Goal: Find specific page/section: Find specific page/section

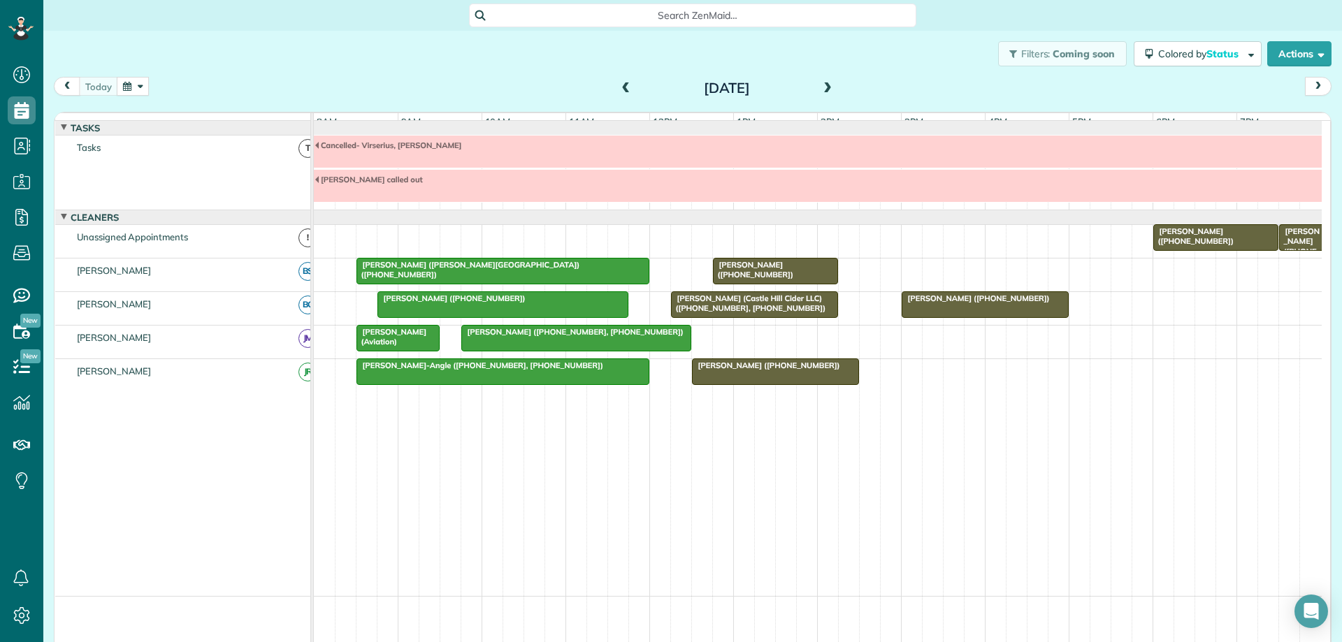
scroll to position [6, 6]
click at [822, 89] on span at bounding box center [827, 88] width 15 height 13
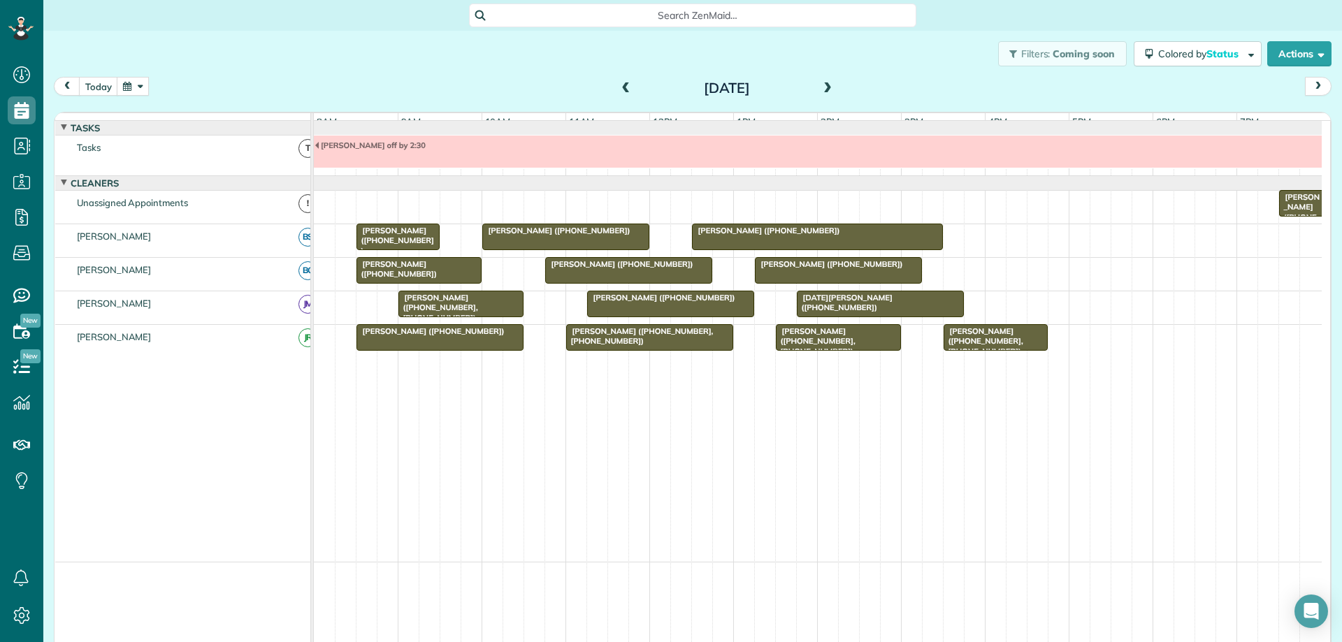
click at [822, 89] on span at bounding box center [827, 88] width 15 height 13
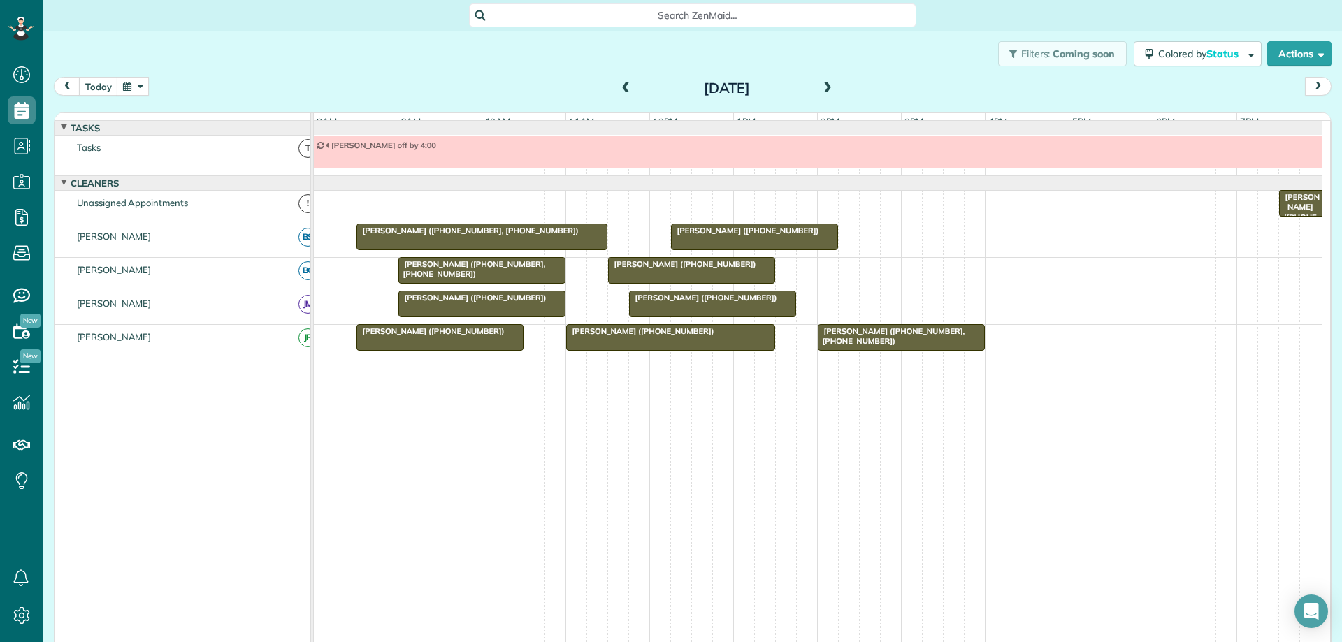
click at [822, 89] on span at bounding box center [827, 88] width 15 height 13
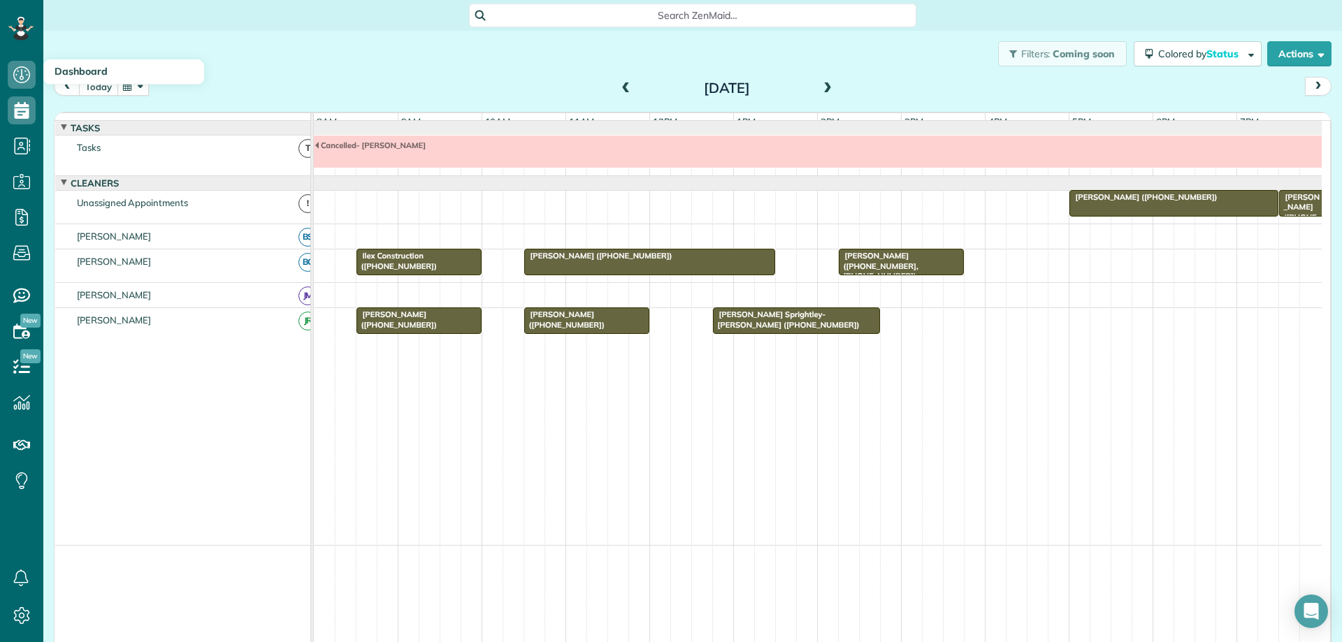
click at [100, 90] on button "today" at bounding box center [98, 86] width 39 height 19
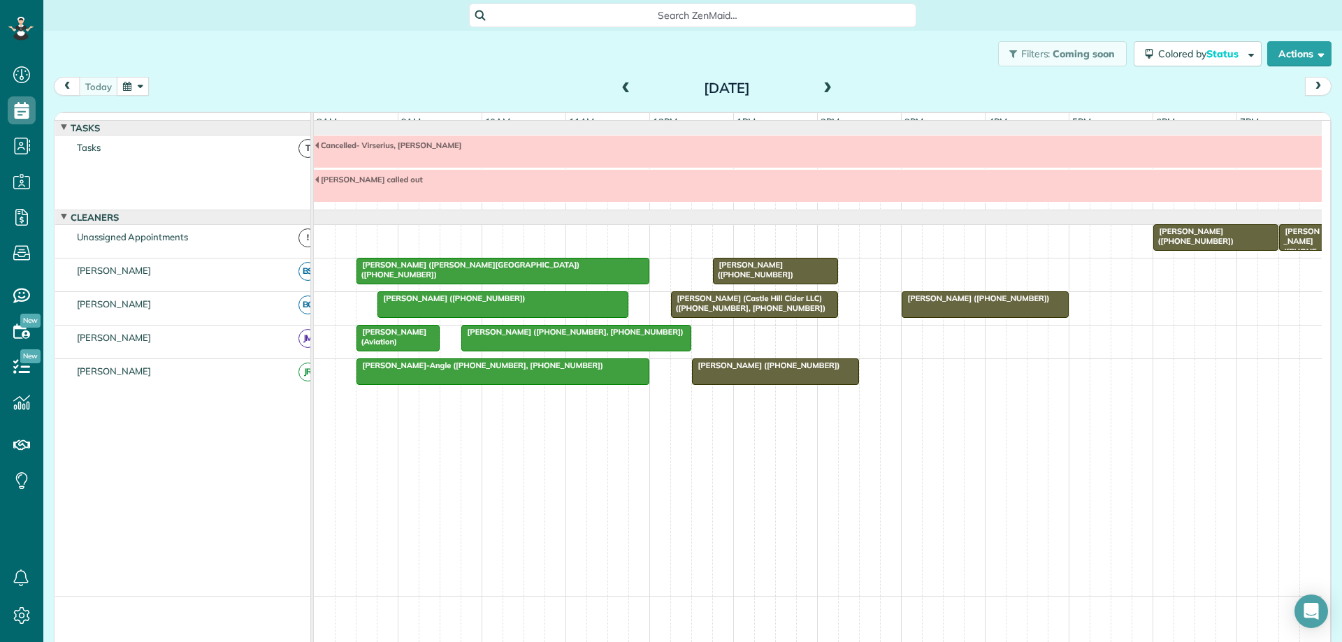
click at [827, 85] on span at bounding box center [827, 88] width 15 height 13
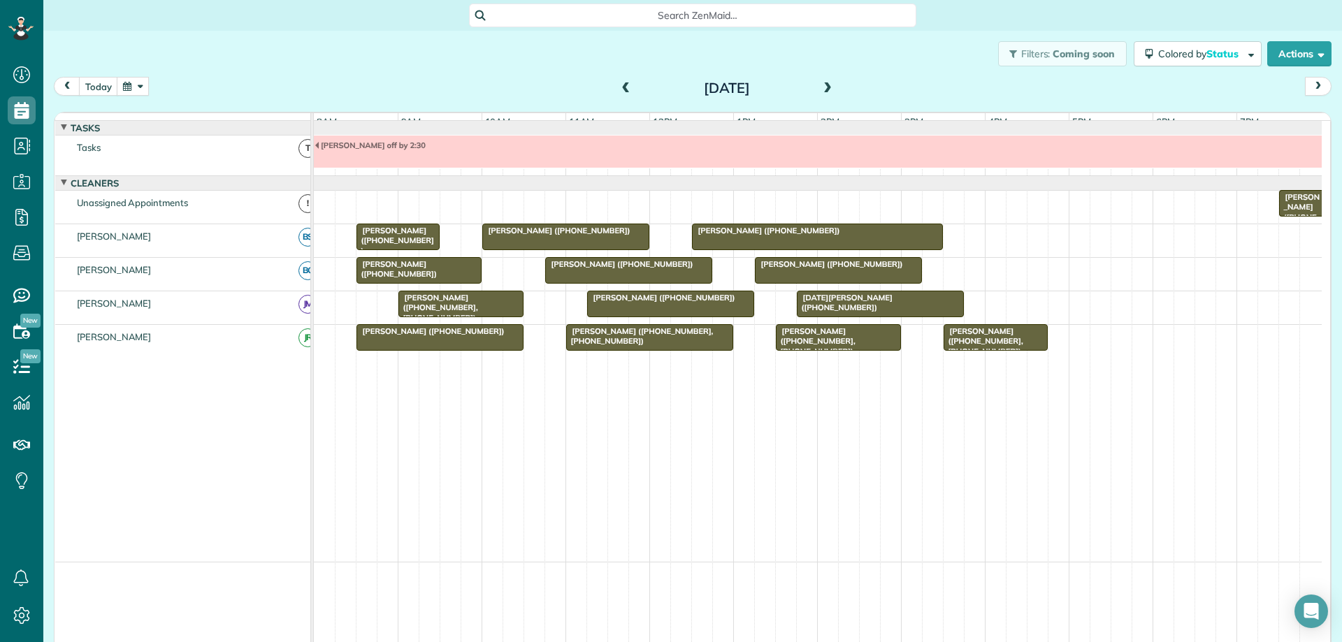
click at [143, 91] on button "button" at bounding box center [133, 86] width 32 height 19
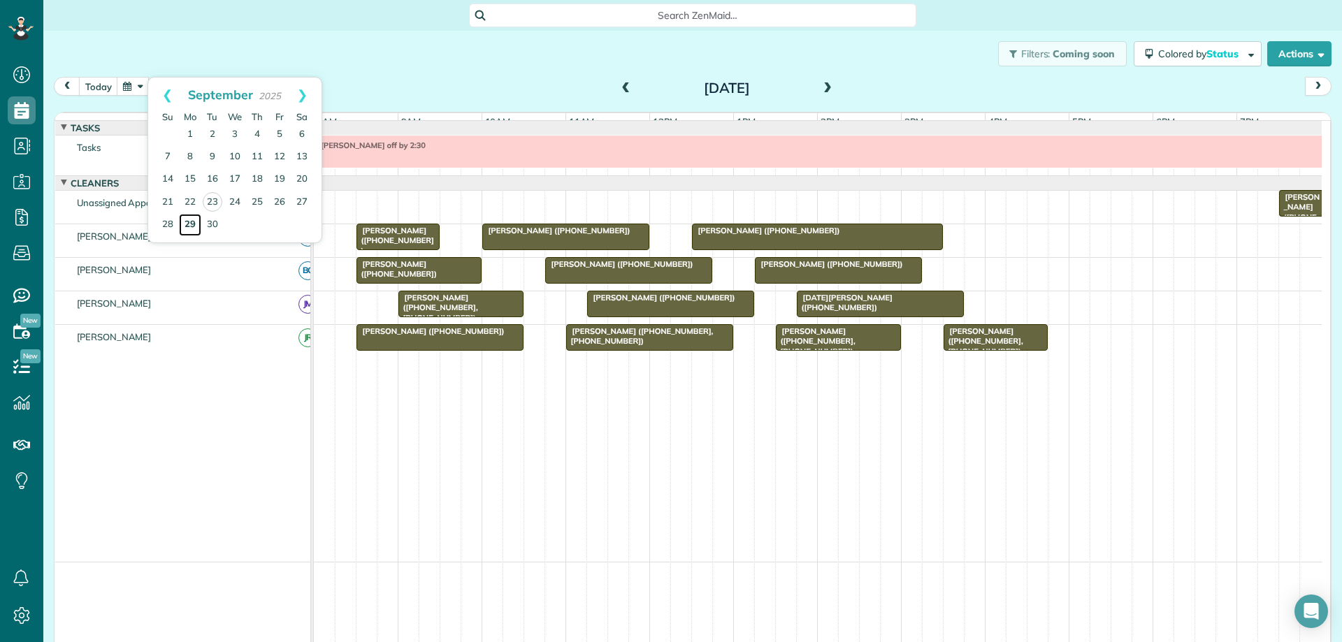
click at [188, 224] on link "29" at bounding box center [190, 225] width 22 height 22
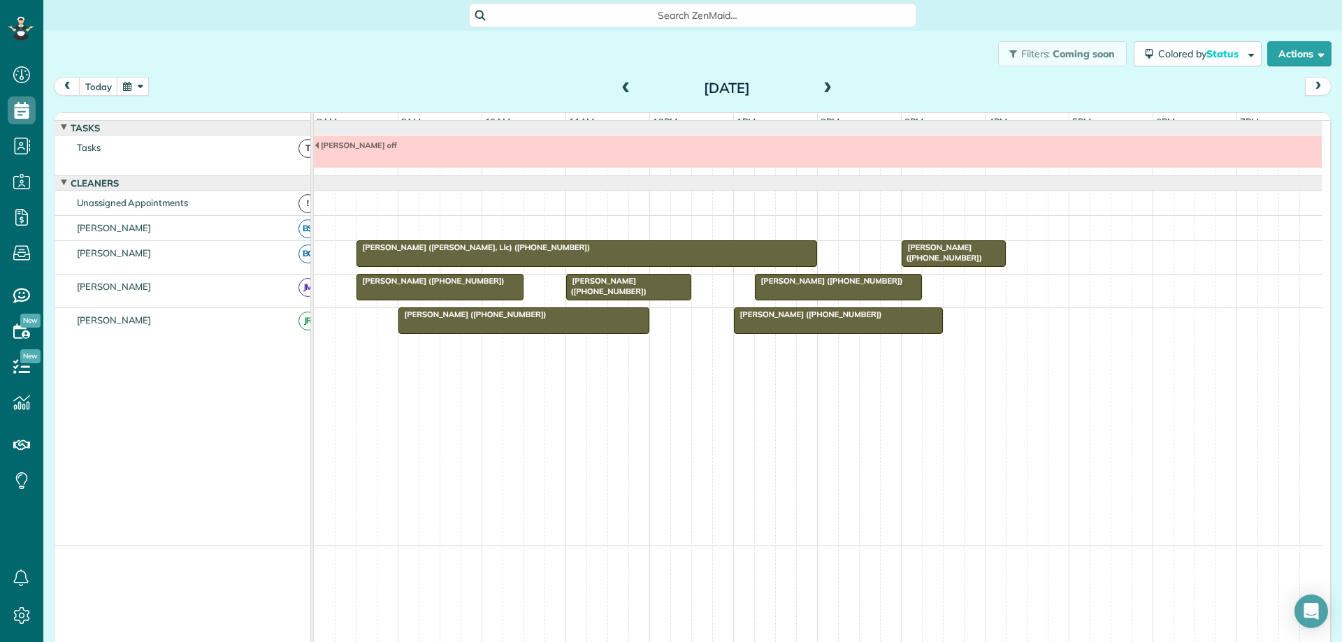
click at [823, 87] on span at bounding box center [827, 88] width 15 height 13
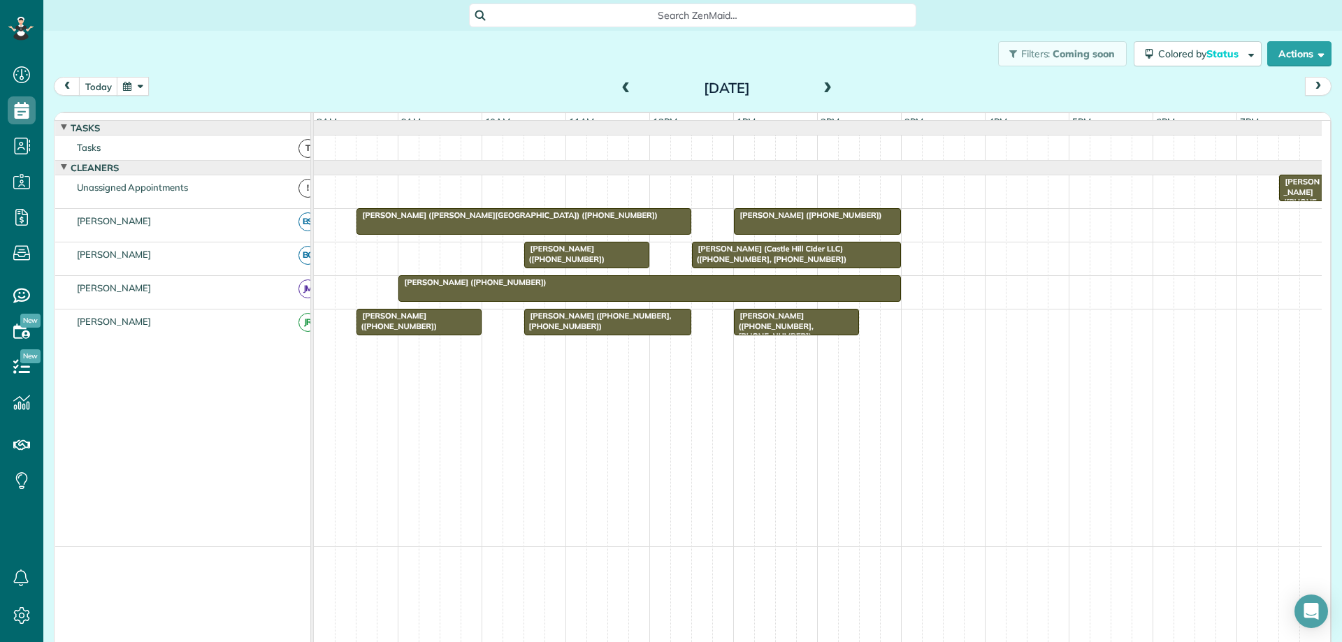
click at [823, 87] on span at bounding box center [827, 88] width 15 height 13
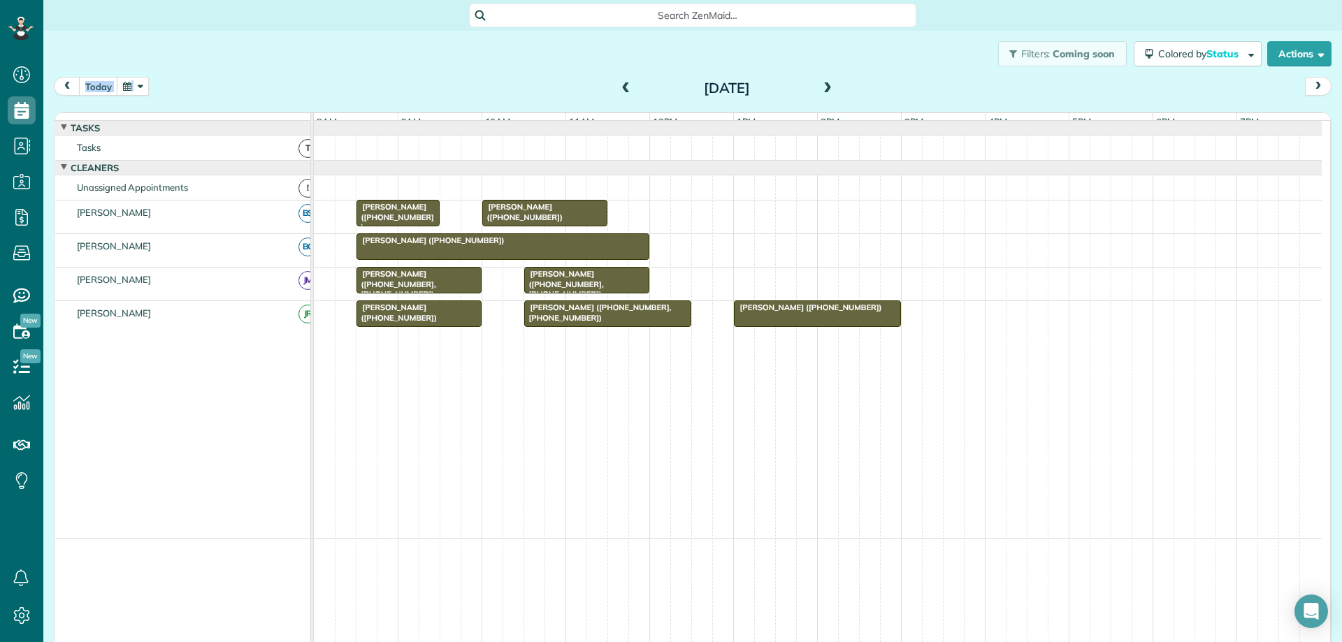
click at [132, 96] on div "[DATE] [DATE]" at bounding box center [692, 90] width 1277 height 26
click at [138, 88] on button "button" at bounding box center [133, 86] width 32 height 19
click at [821, 90] on span at bounding box center [827, 88] width 15 height 13
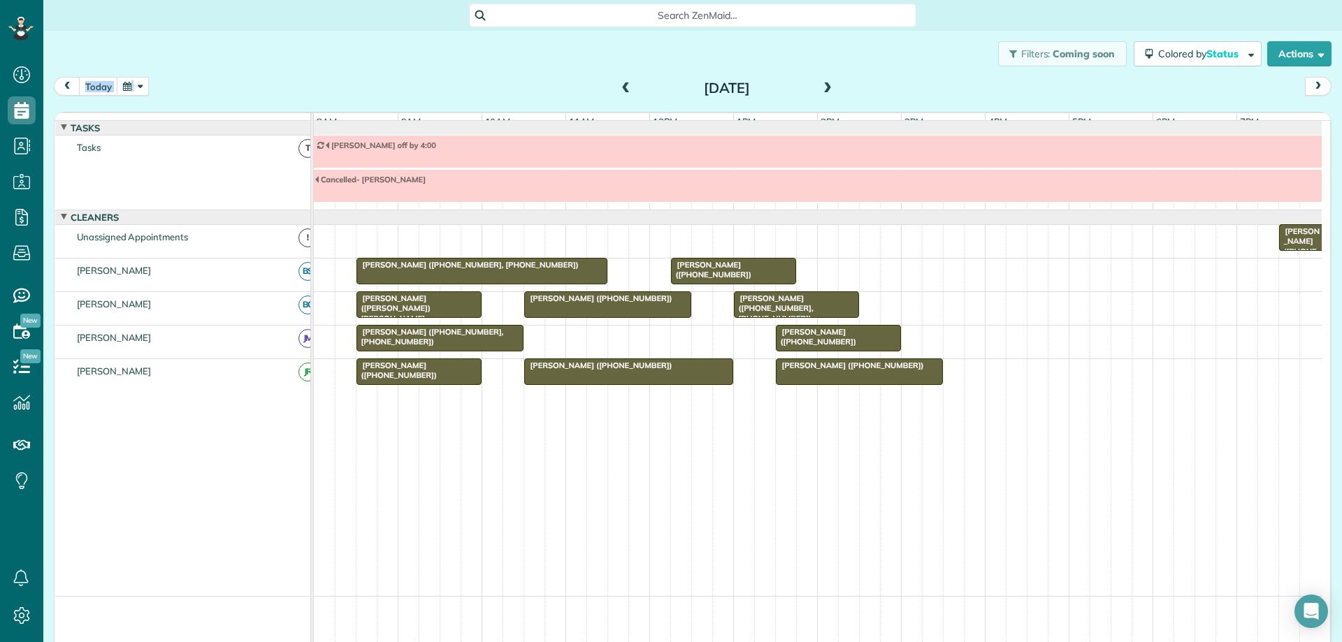
click at [821, 90] on span at bounding box center [827, 88] width 15 height 13
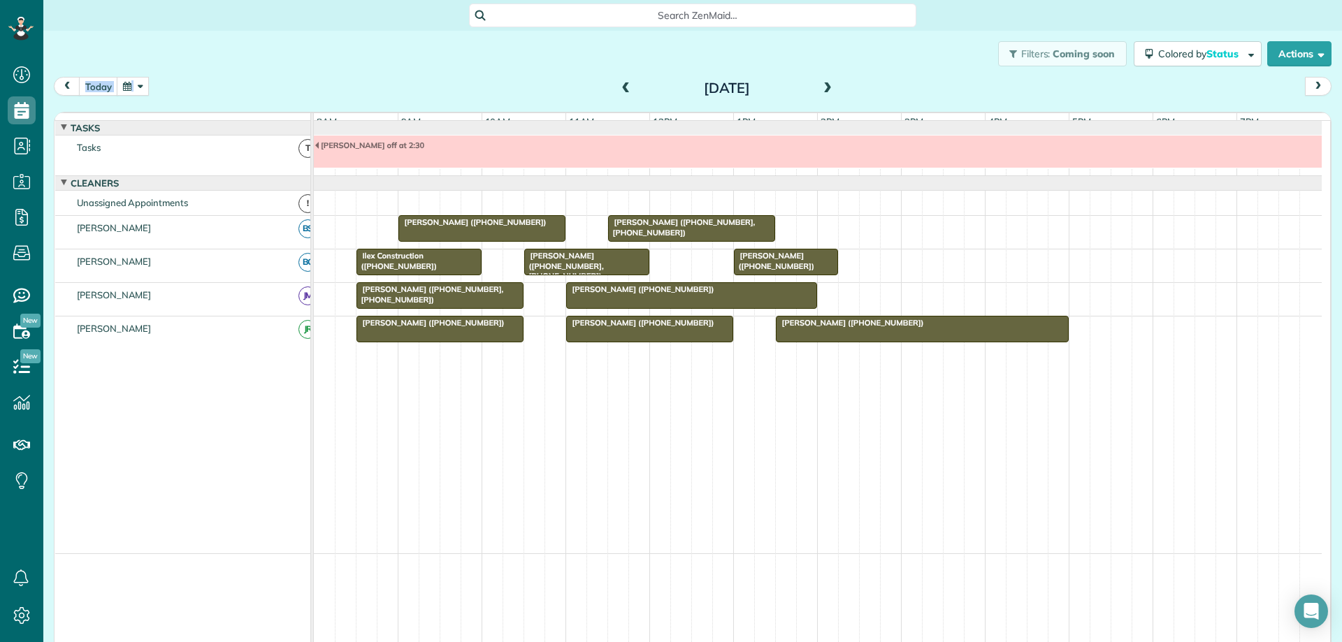
click at [821, 90] on span at bounding box center [827, 88] width 15 height 13
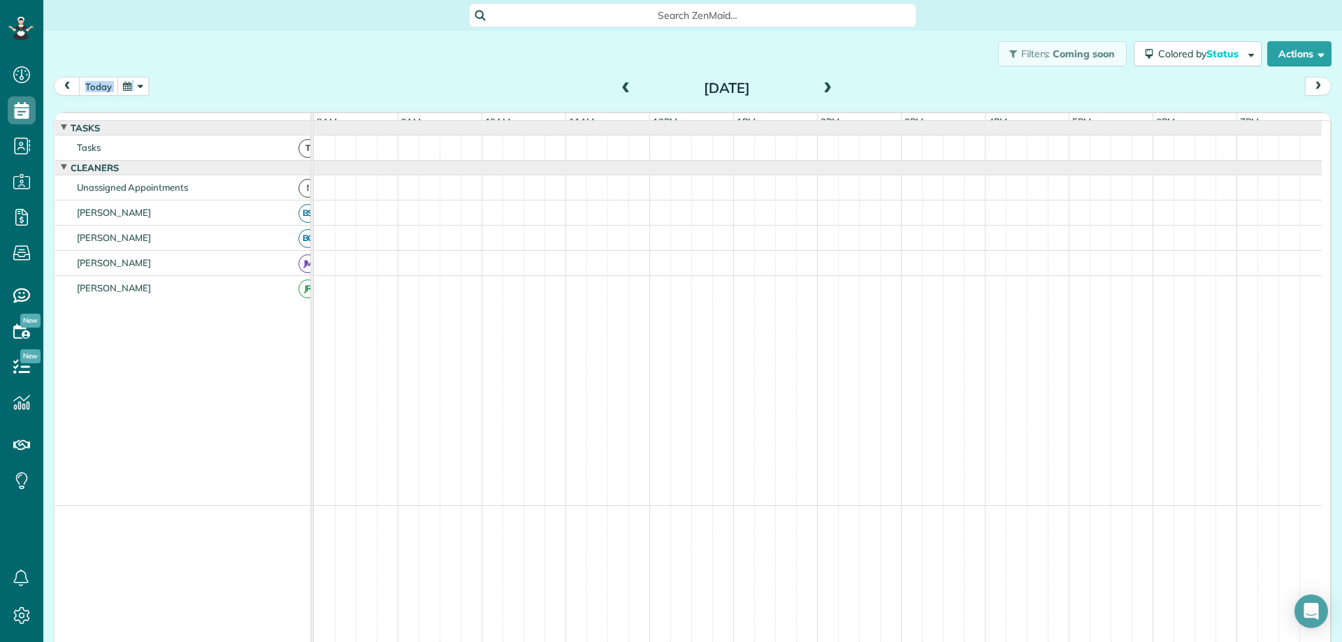
click at [99, 85] on button "today" at bounding box center [98, 86] width 39 height 19
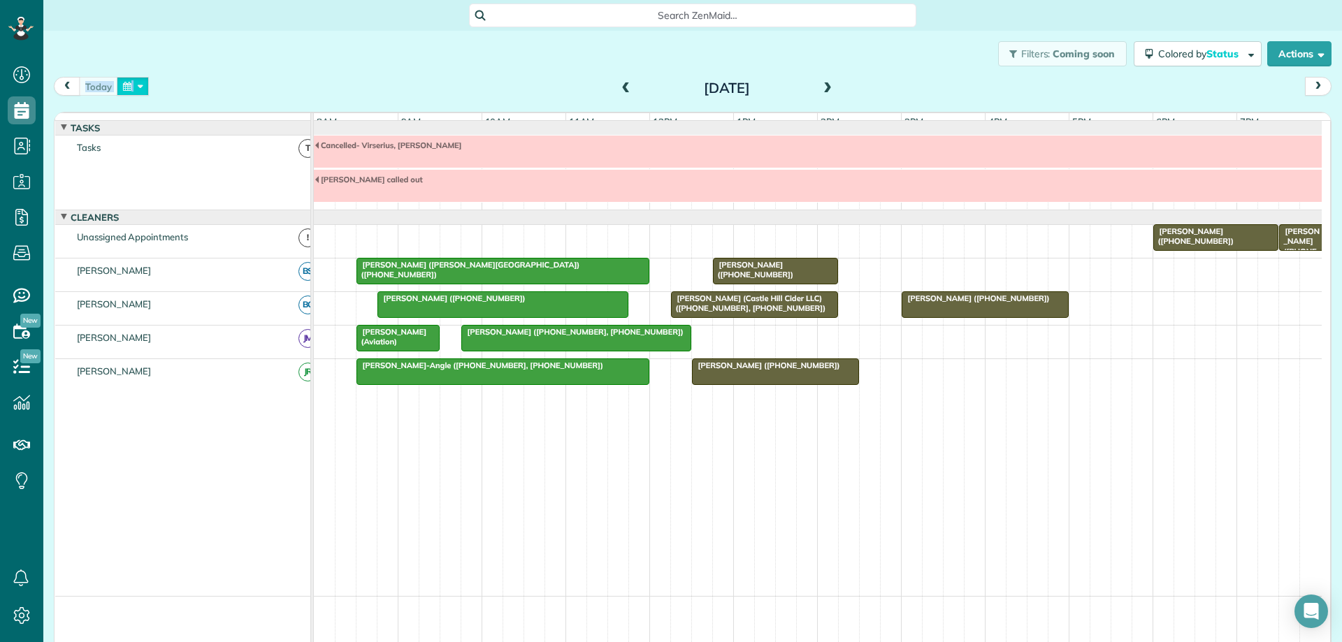
click at [126, 83] on button "button" at bounding box center [133, 86] width 32 height 19
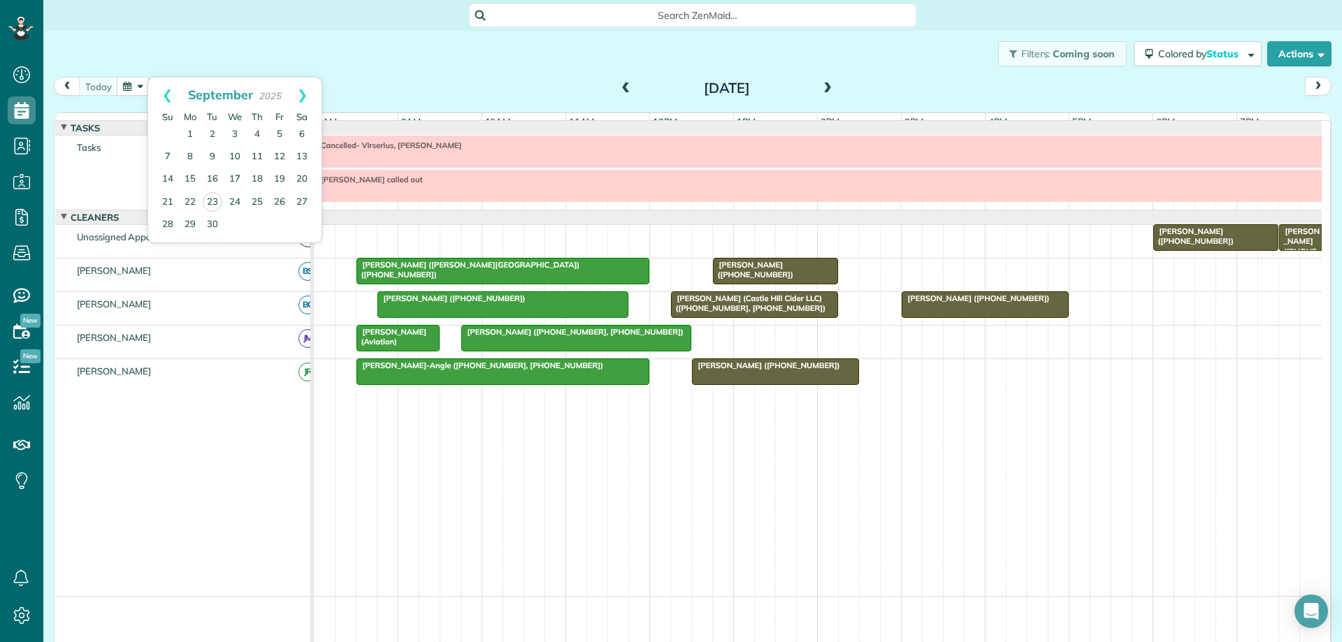
click at [448, 56] on div "Filters: Coming soon Colored by Status Color by Cleaner Color by Team Color by …" at bounding box center [692, 54] width 1298 height 46
